Goal: Information Seeking & Learning: Learn about a topic

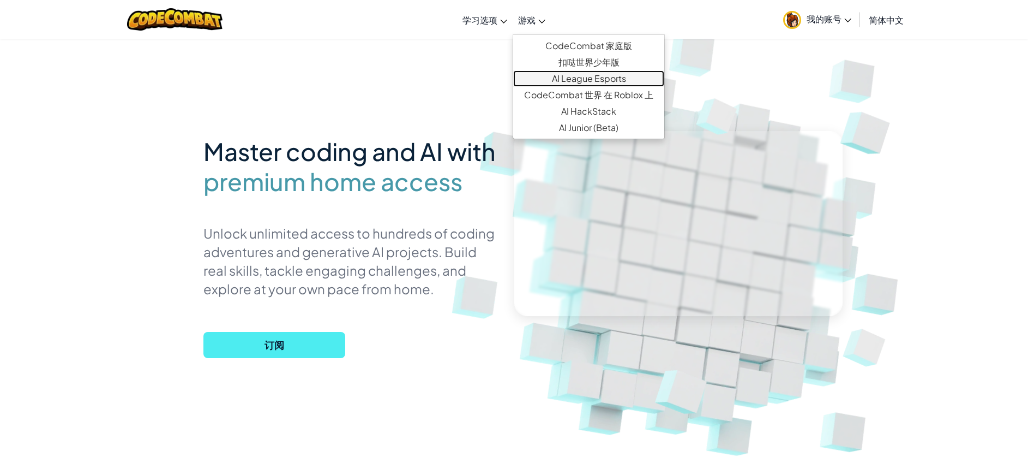
click at [578, 76] on link "AI League Esports" at bounding box center [588, 78] width 151 height 16
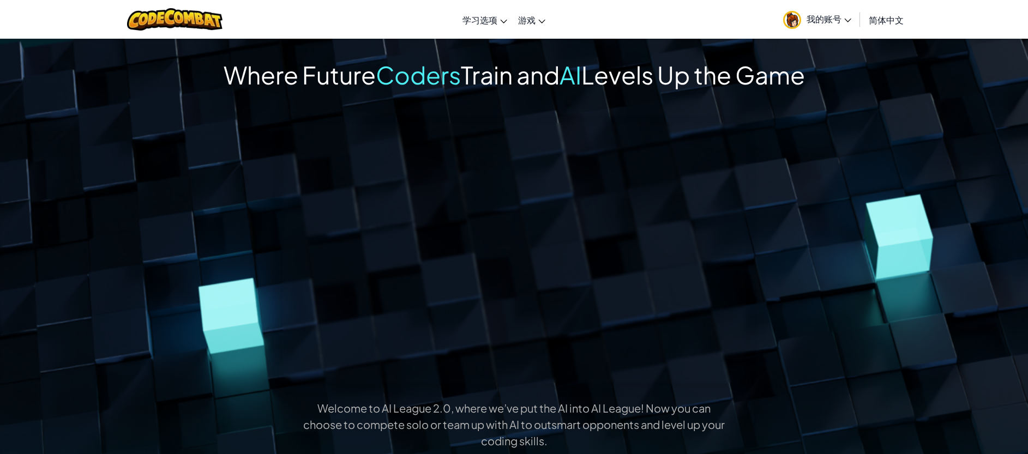
click at [618, 411] on p "Welcome to AI League 2.0, where we’ve put the AI into AI League! Now you can" at bounding box center [514, 408] width 783 height 15
click at [610, 416] on div at bounding box center [610, 416] width 0 height 0
click at [844, 161] on div "Welcome to AI League 2.0, where we’ve put the AI into AI League! Now you can ch…" at bounding box center [515, 320] width 786 height 394
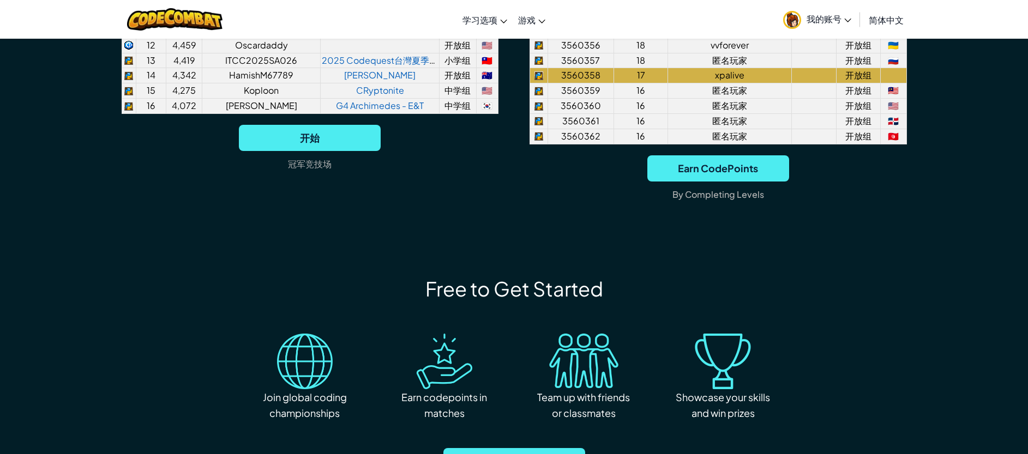
scroll to position [1064, 0]
